Goal: Information Seeking & Learning: Learn about a topic

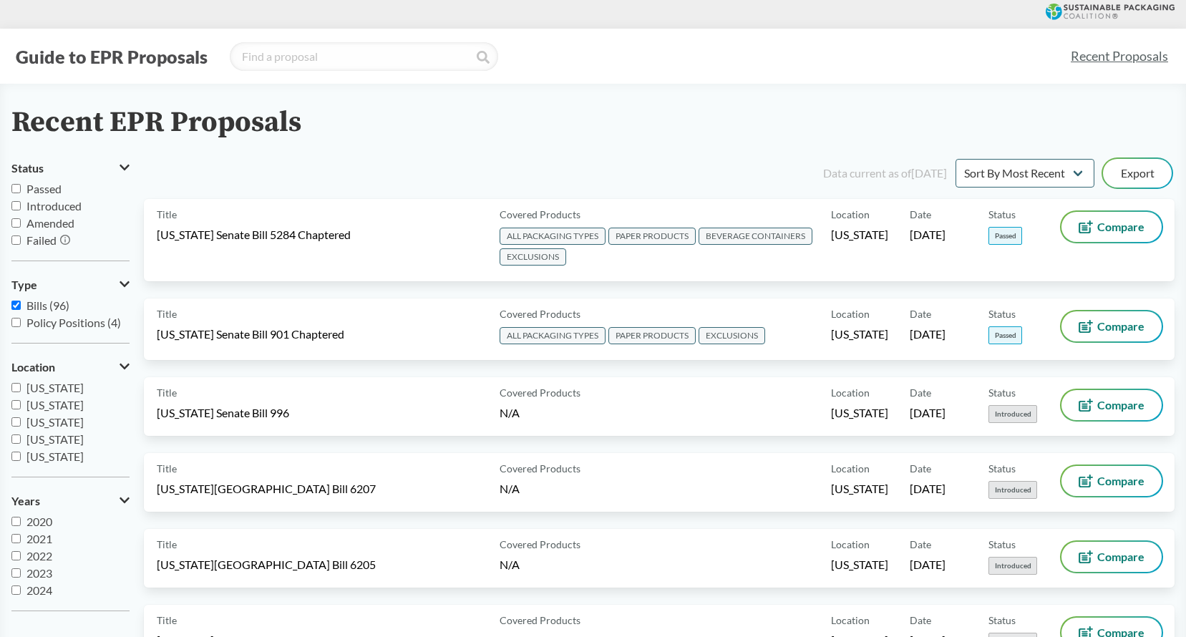
click at [18, 459] on input "[US_STATE]" at bounding box center [15, 456] width 9 height 9
checkbox input "true"
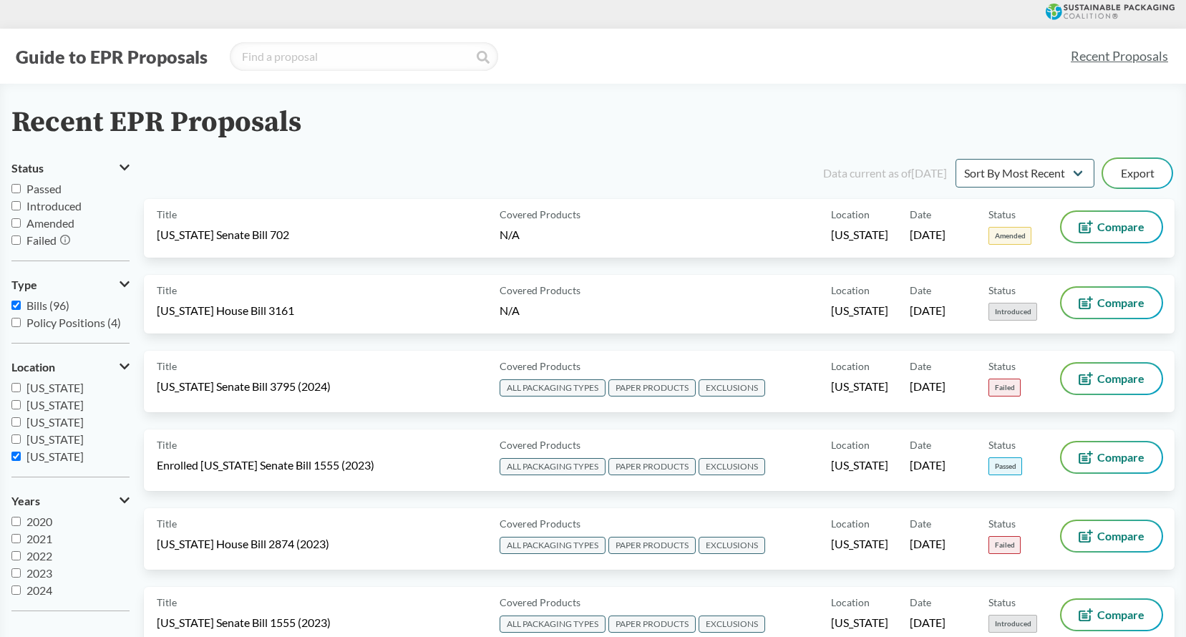
click at [14, 188] on input "Passed" at bounding box center [15, 188] width 9 height 9
checkbox input "true"
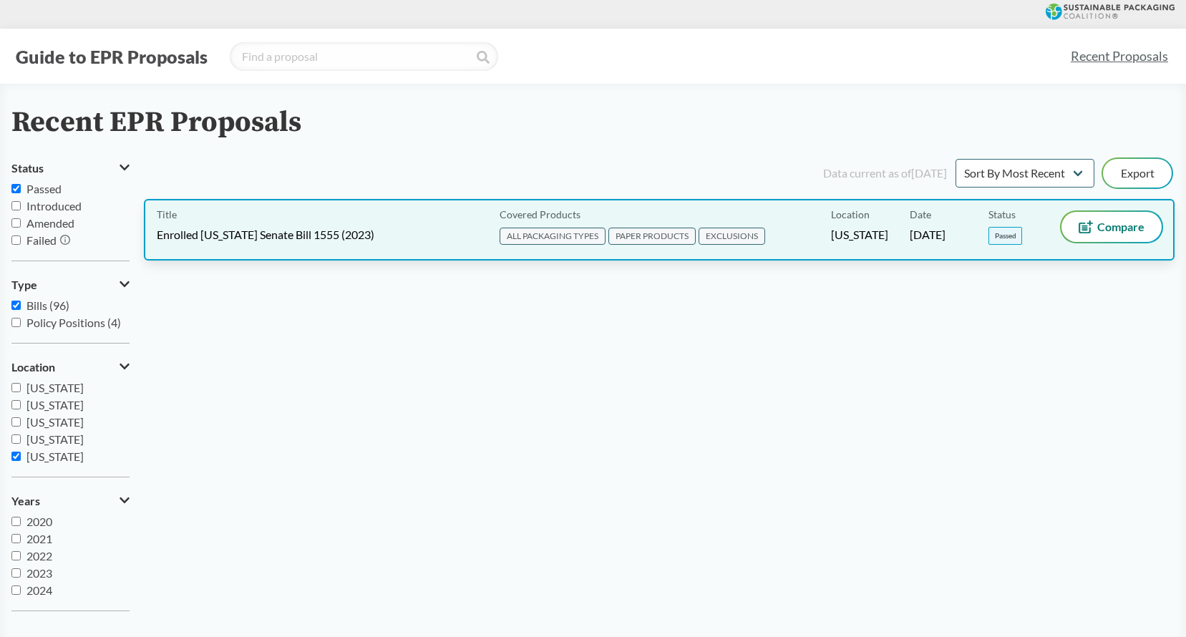
click at [432, 229] on div "Title Enrolled [US_STATE] Senate Bill 1555 (2023)" at bounding box center [325, 230] width 337 height 36
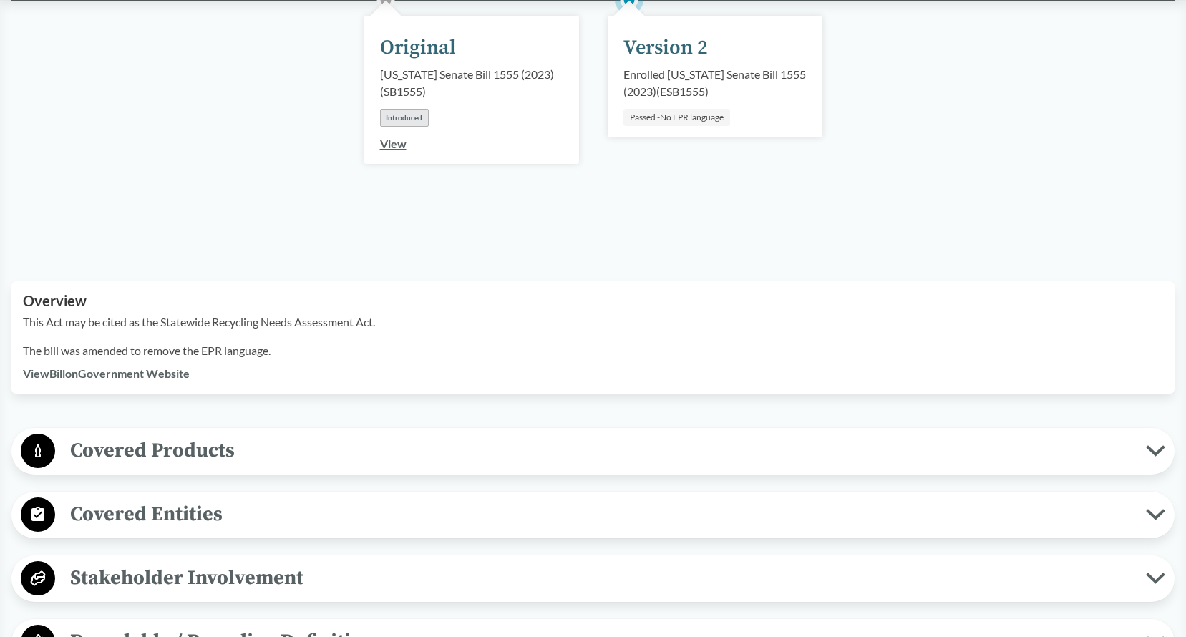
scroll to position [286, 0]
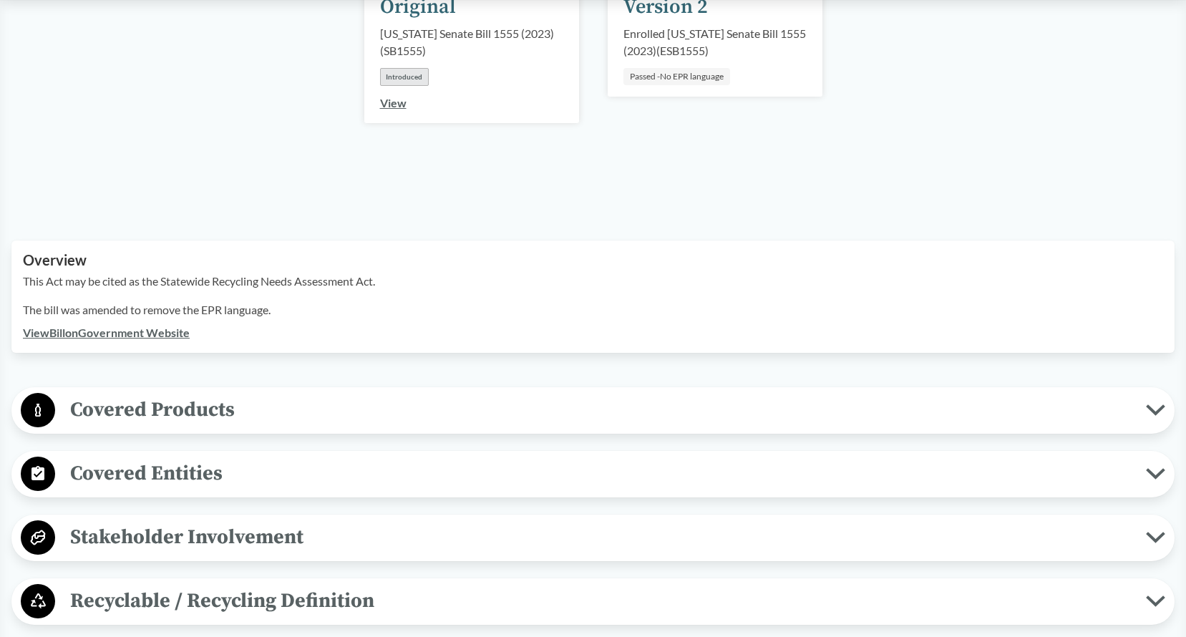
click at [309, 394] on span "Covered Products" at bounding box center [600, 410] width 1091 height 32
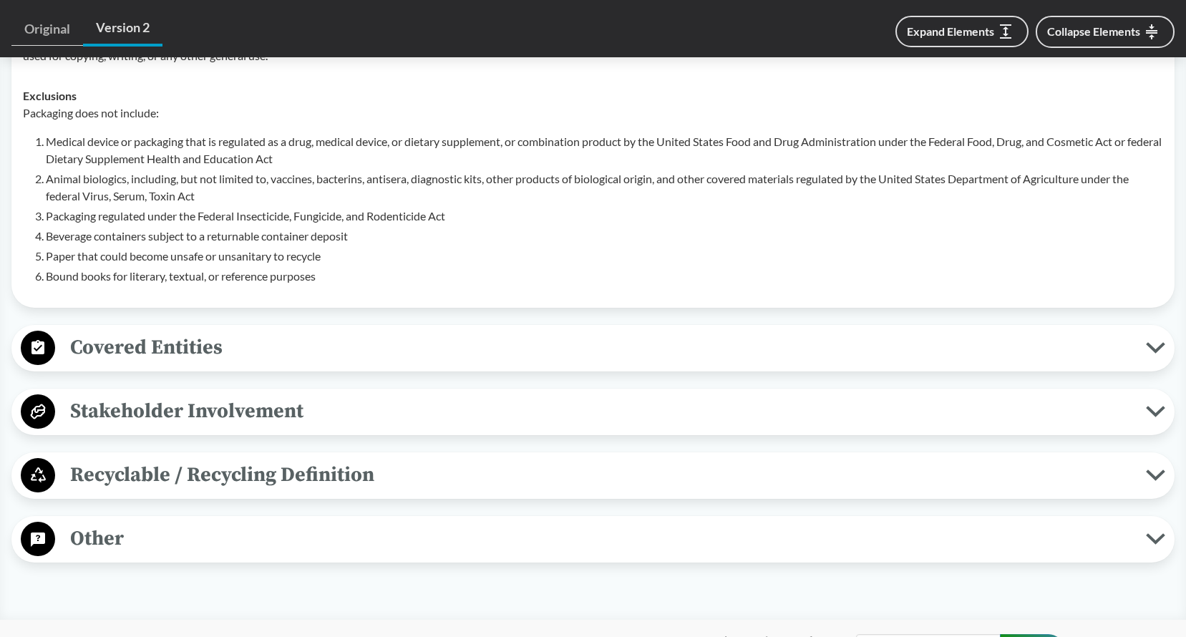
scroll to position [859, 0]
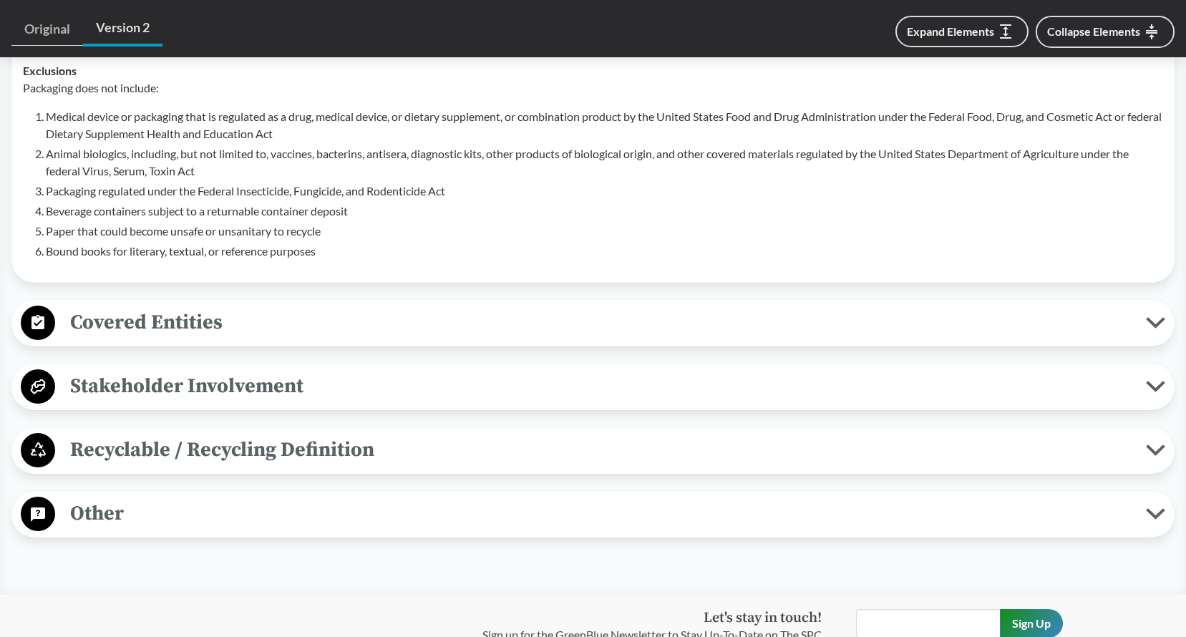
click at [253, 311] on span "Covered Entities" at bounding box center [600, 322] width 1091 height 32
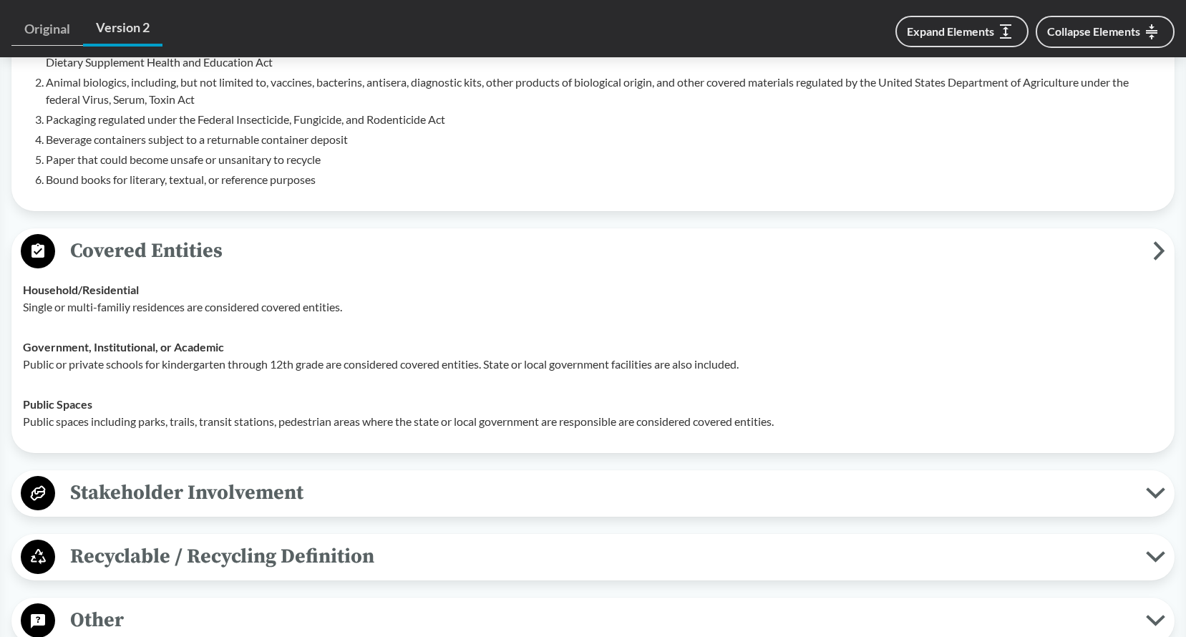
click at [363, 477] on span "Stakeholder Involvement" at bounding box center [600, 493] width 1091 height 32
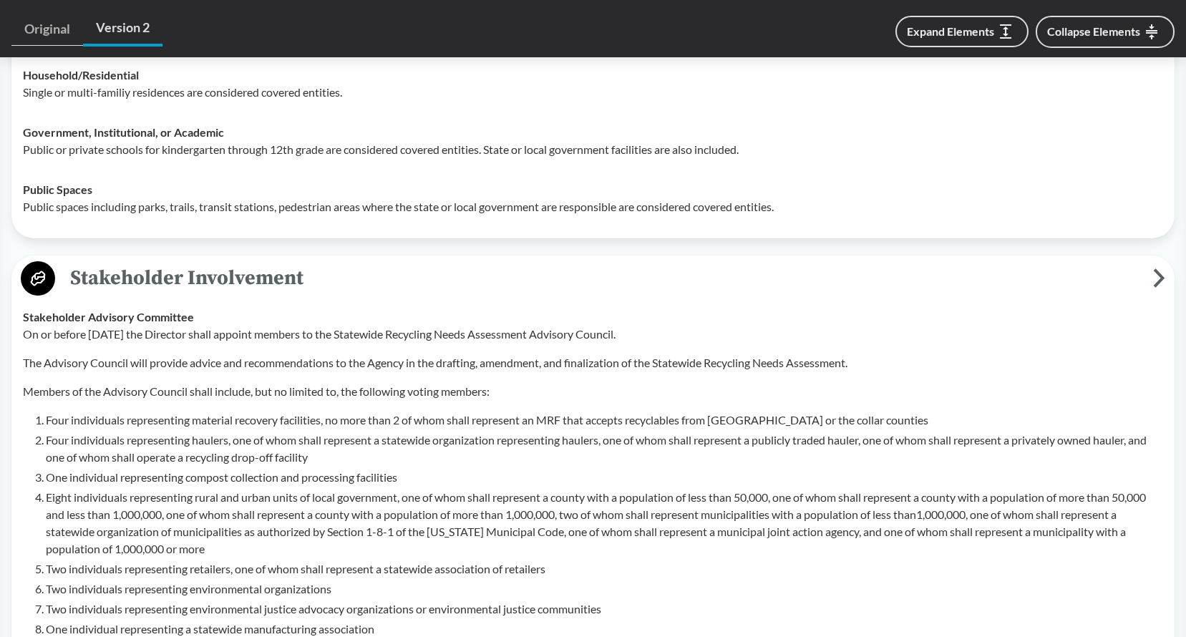
scroll to position [1432, 0]
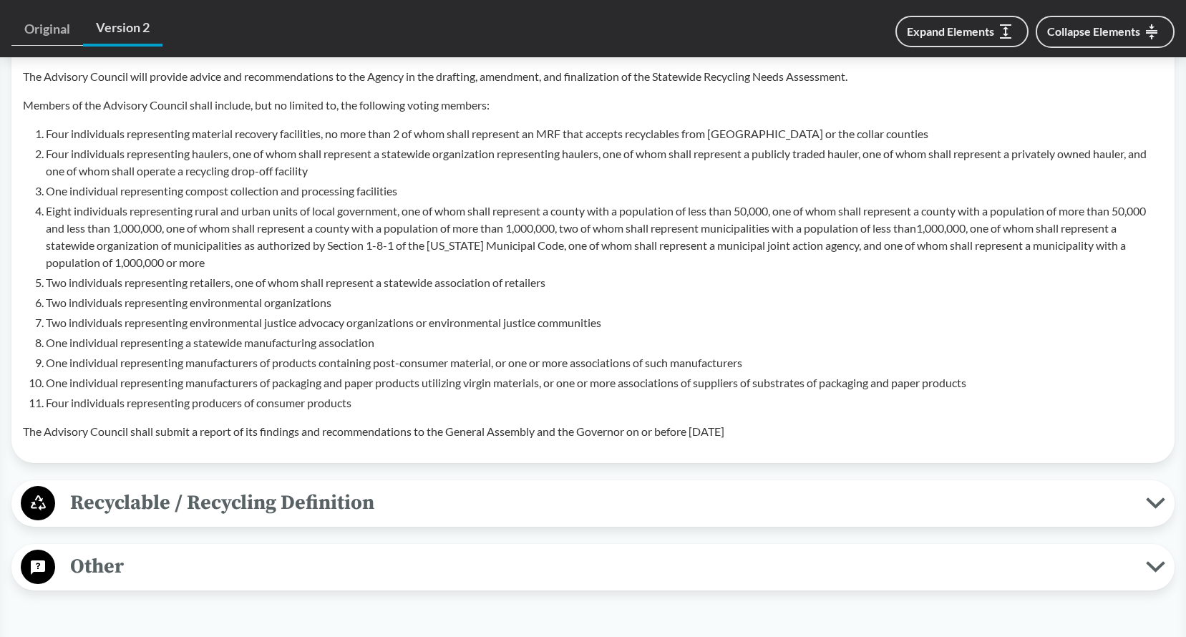
click at [426, 487] on span "Recyclable / Recycling Definition" at bounding box center [600, 503] width 1091 height 32
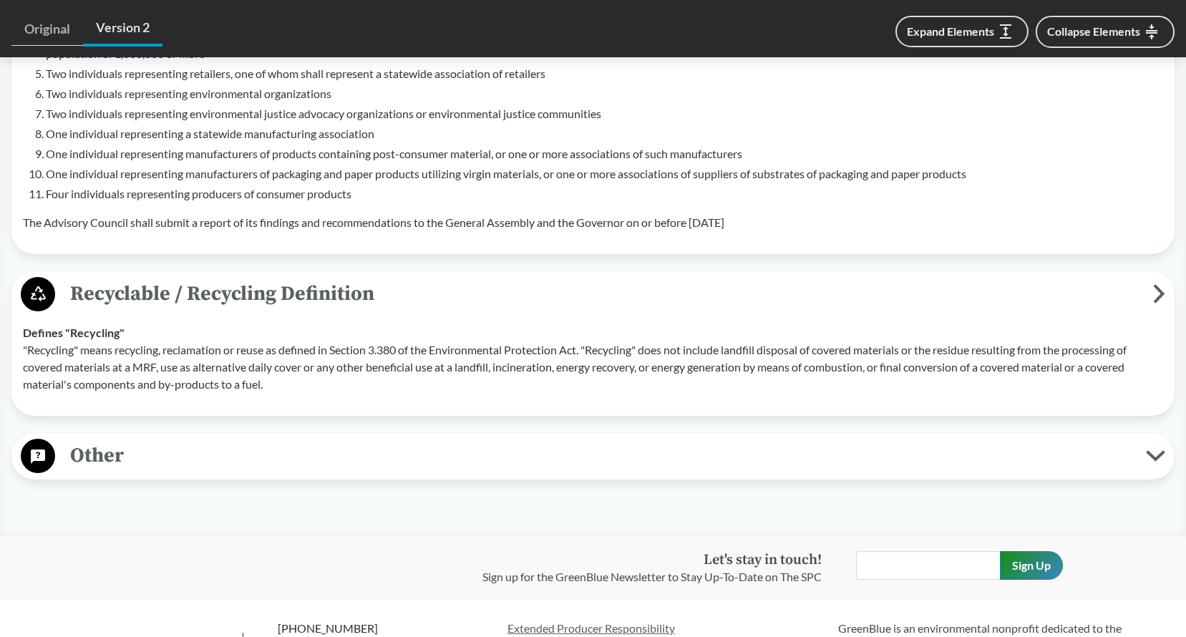
scroll to position [1647, 0]
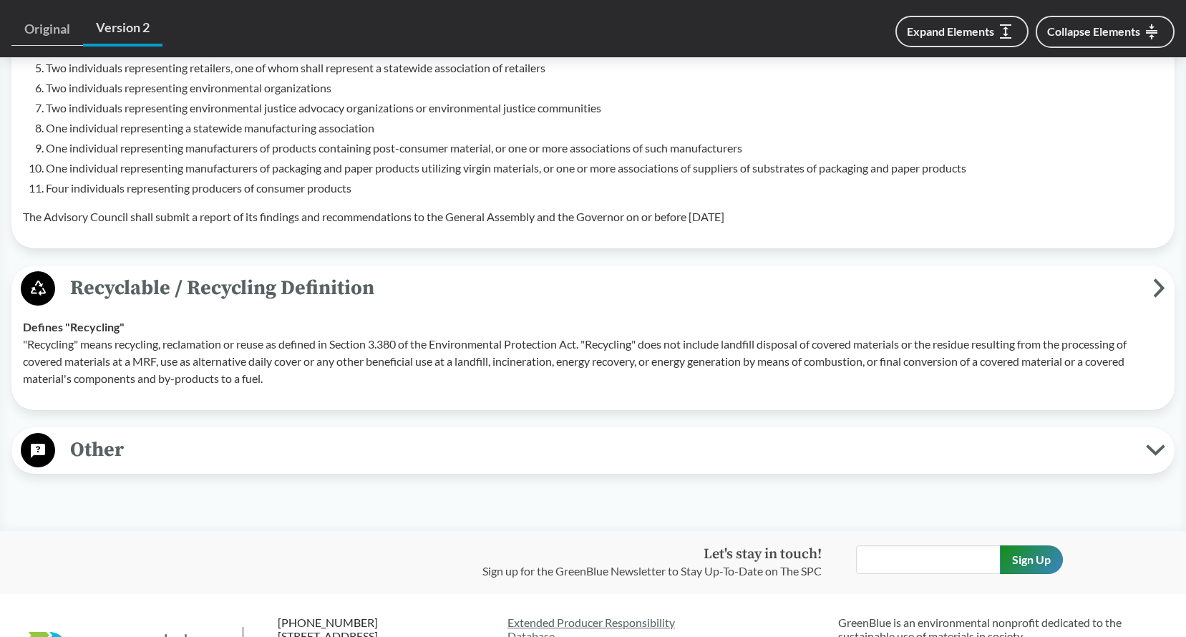
click at [337, 434] on span "Other" at bounding box center [600, 450] width 1091 height 32
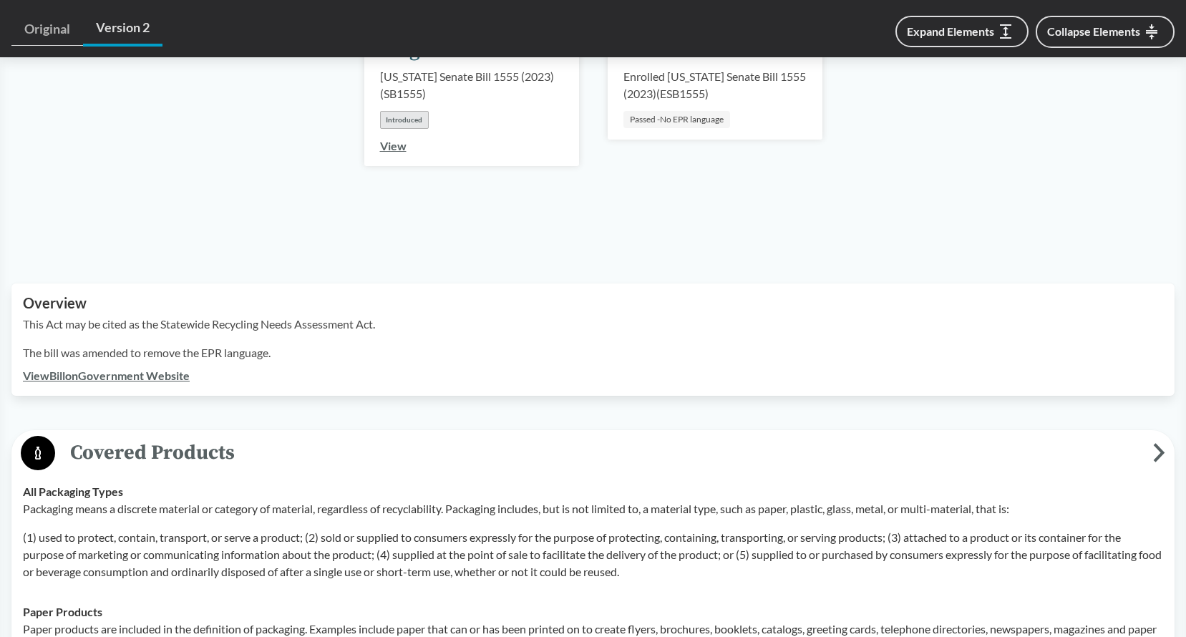
scroll to position [0, 0]
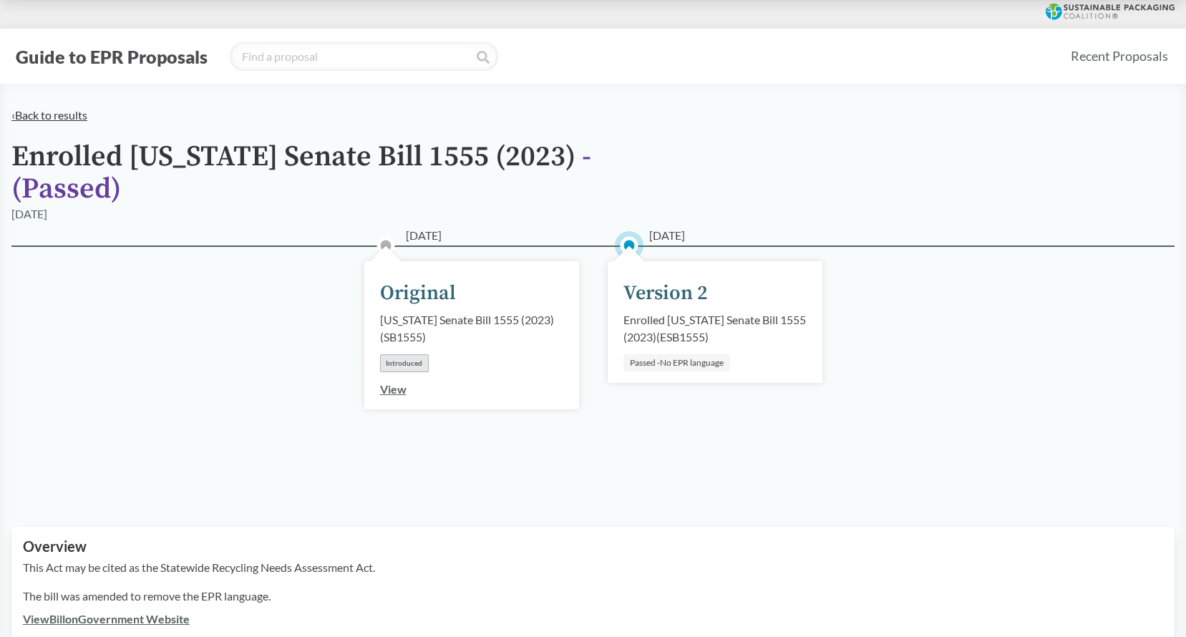
click at [56, 116] on link "‹ Back to results" at bounding box center [49, 115] width 76 height 14
